Goal: Navigation & Orientation: Go to known website

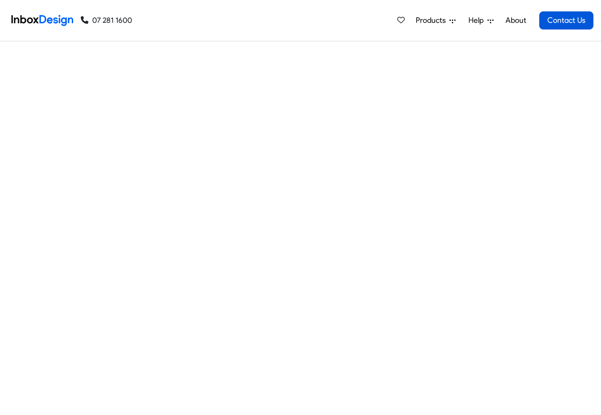
scroll to position [262, 0]
